Goal: Find specific page/section: Find specific page/section

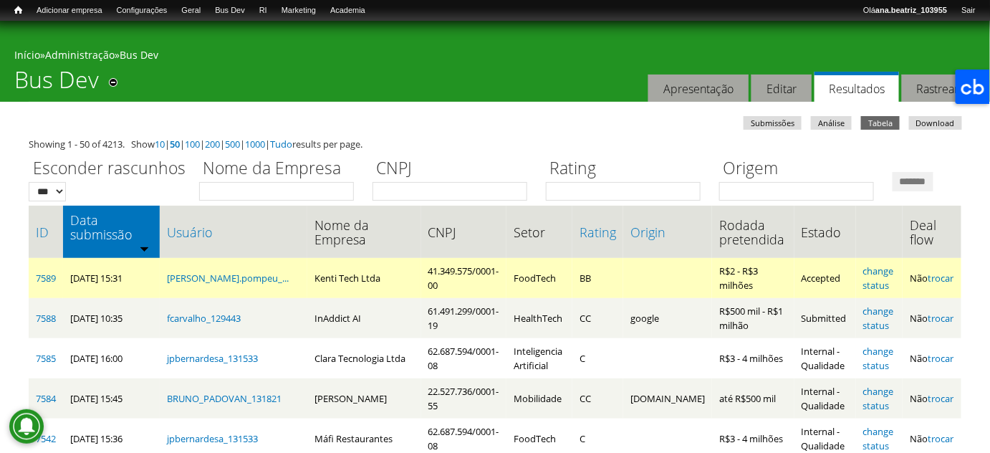
click at [312, 298] on td "Kenti Tech Ltda" at bounding box center [364, 278] width 114 height 40
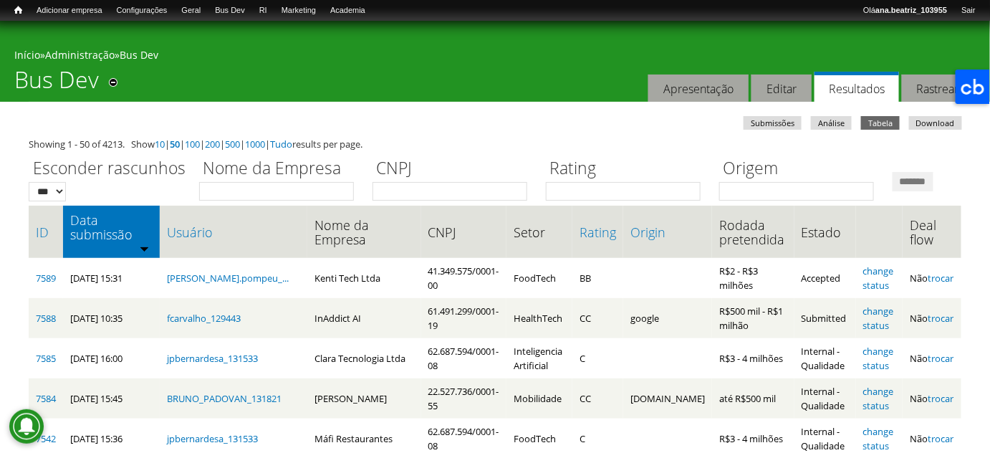
copy td "Kenti"
